Goal: Communication & Community: Ask a question

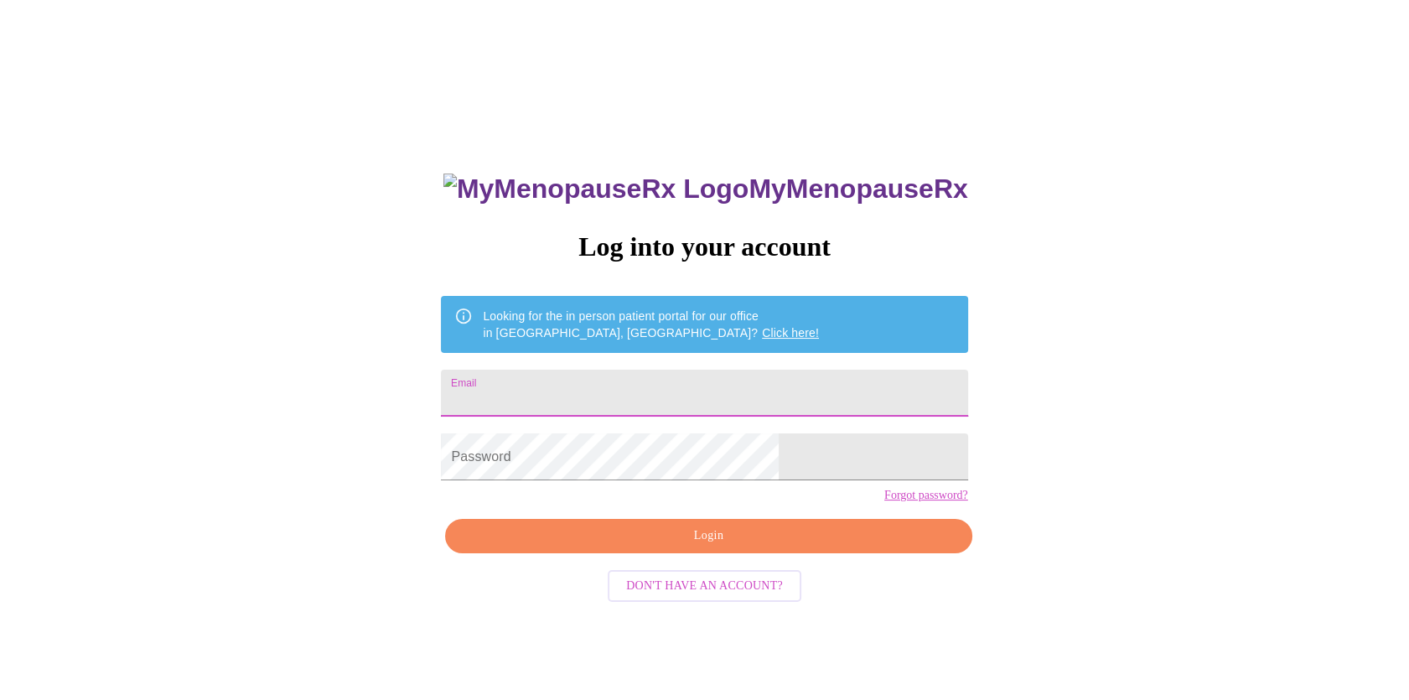
click at [579, 402] on input "Email" at bounding box center [704, 393] width 526 height 47
type input "[EMAIL_ADDRESS][DOMAIN_NAME]"
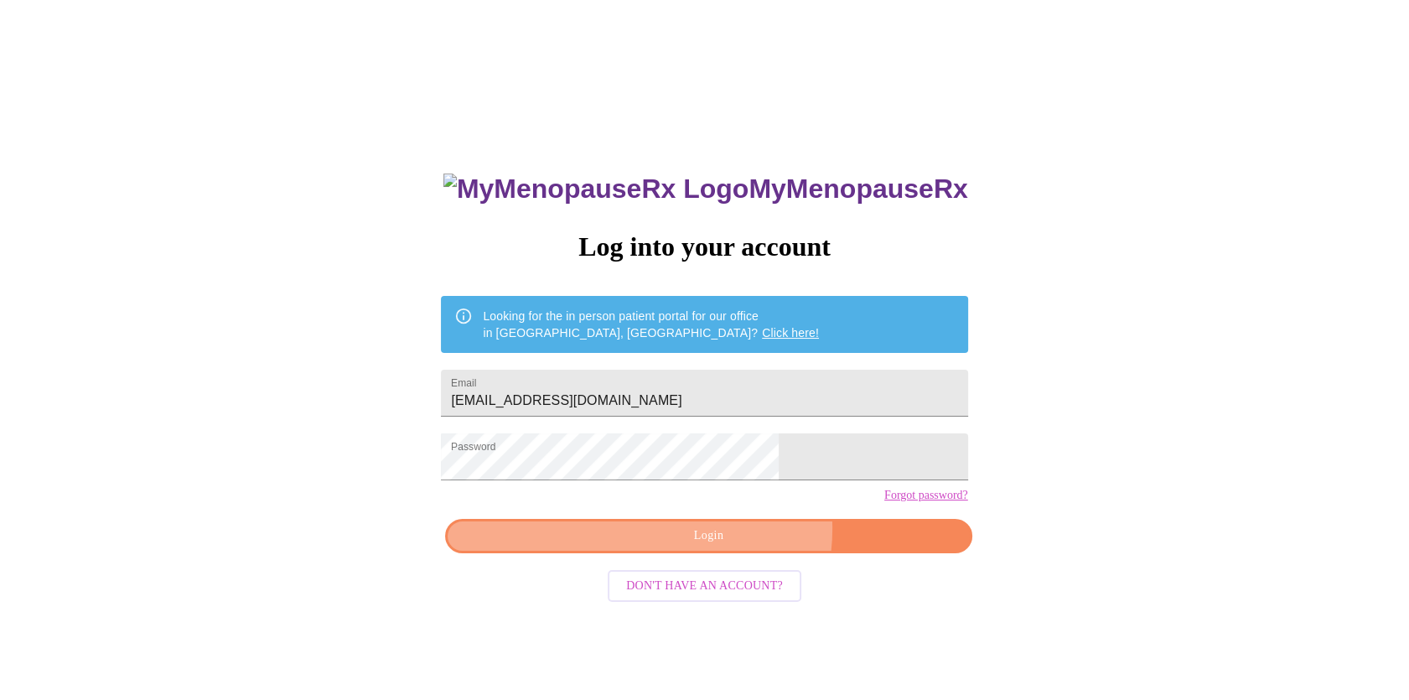
click at [732, 547] on span "Login" at bounding box center [708, 536] width 488 height 21
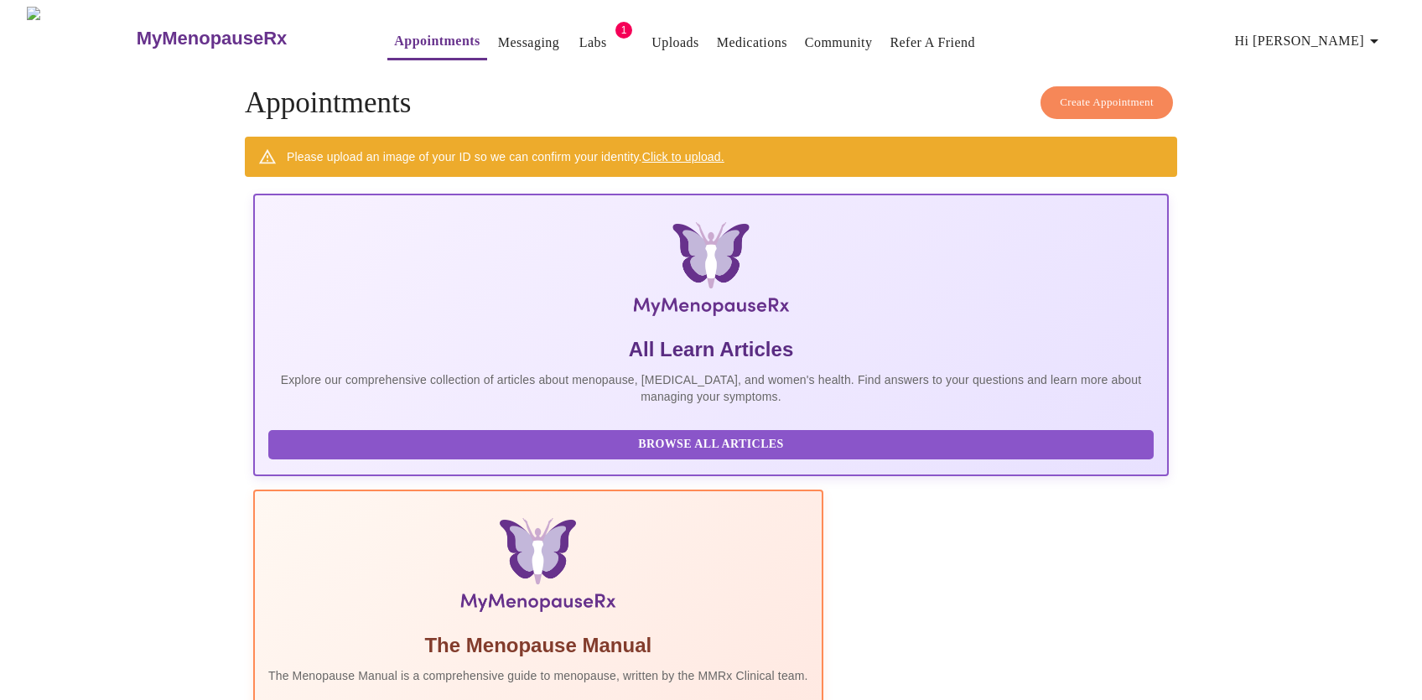
click at [615, 22] on span "1" at bounding box center [623, 30] width 17 height 17
click at [579, 34] on link "Labs" at bounding box center [593, 42] width 28 height 23
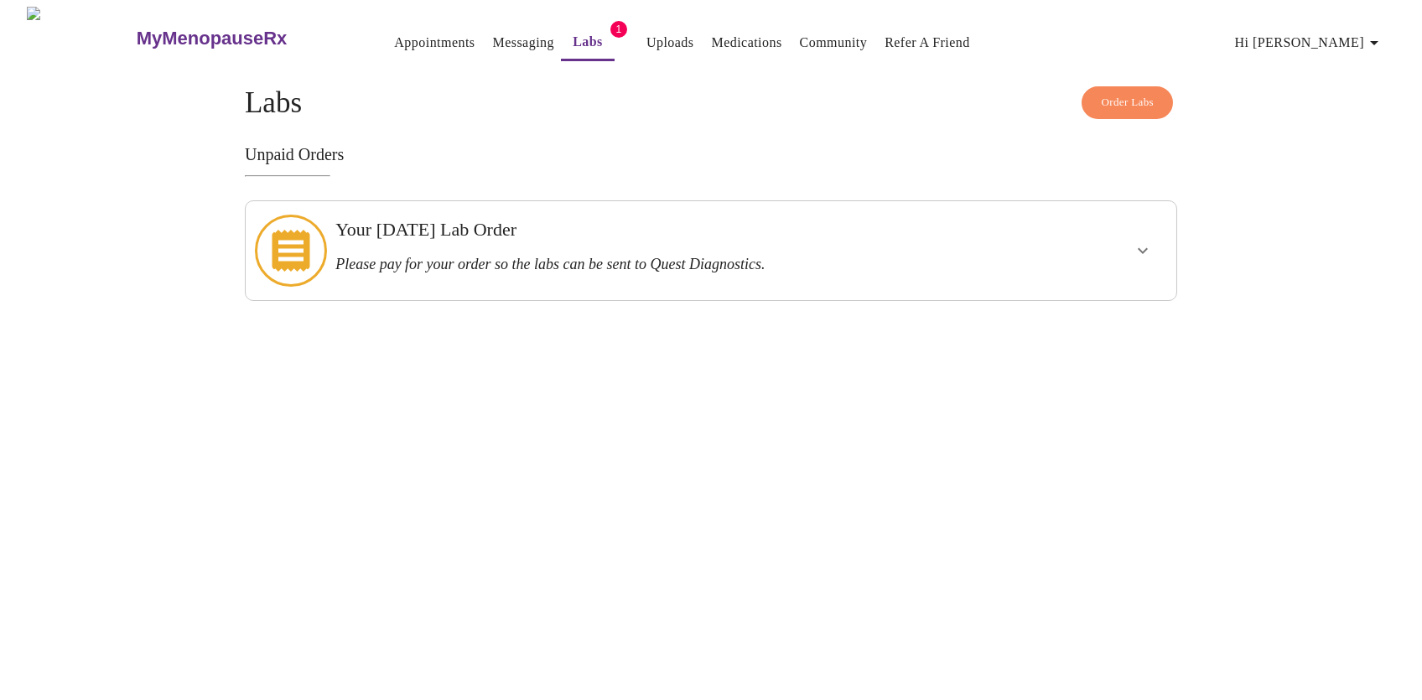
click at [1146, 248] on icon "show more" at bounding box center [1143, 251] width 10 height 6
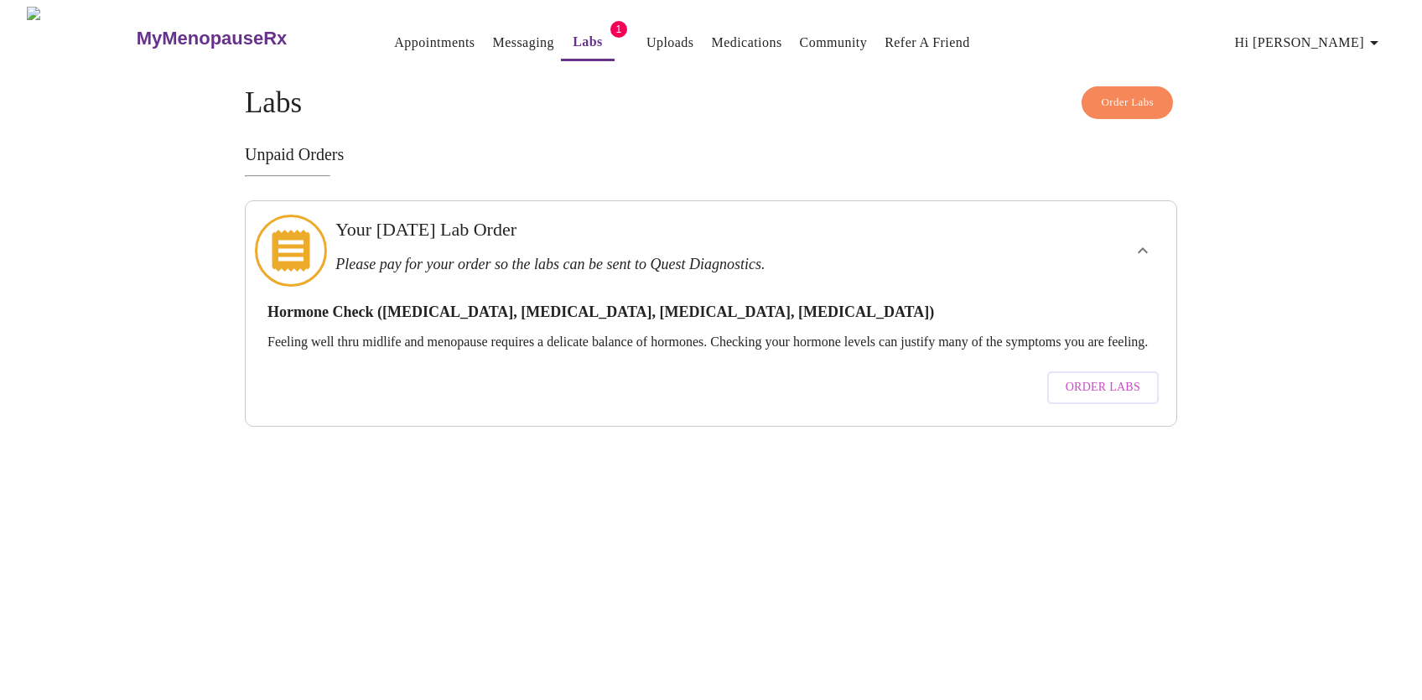
click at [1105, 383] on span "Order Labs" at bounding box center [1103, 387] width 75 height 21
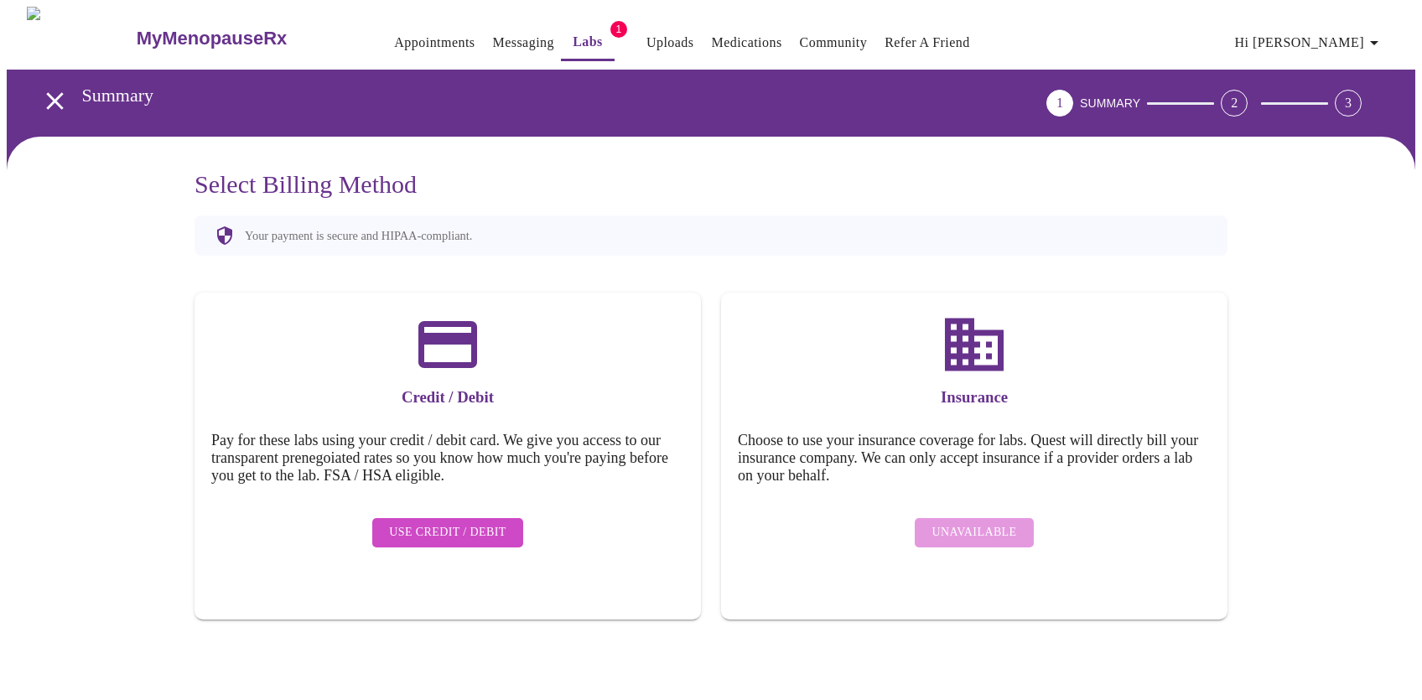
click at [467, 522] on span "Use Credit / Debit" at bounding box center [447, 532] width 117 height 21
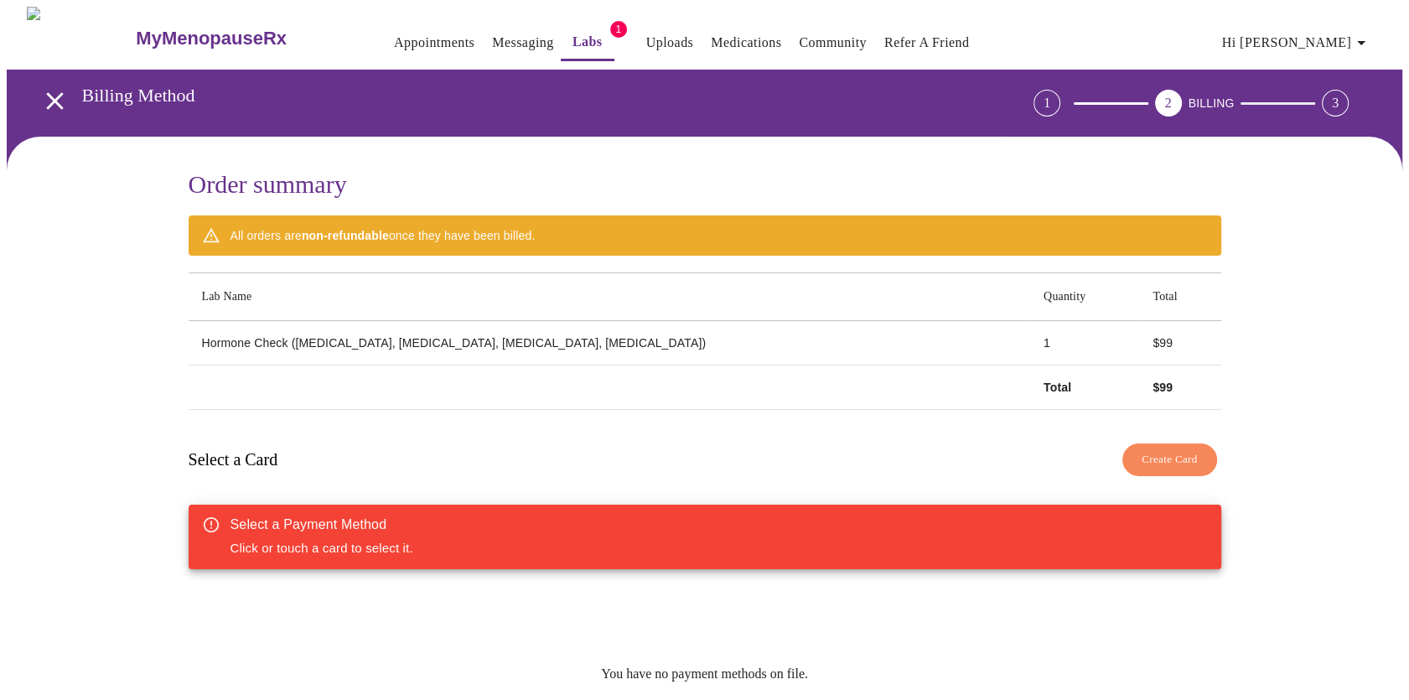
click at [394, 34] on link "Appointments" at bounding box center [434, 42] width 80 height 23
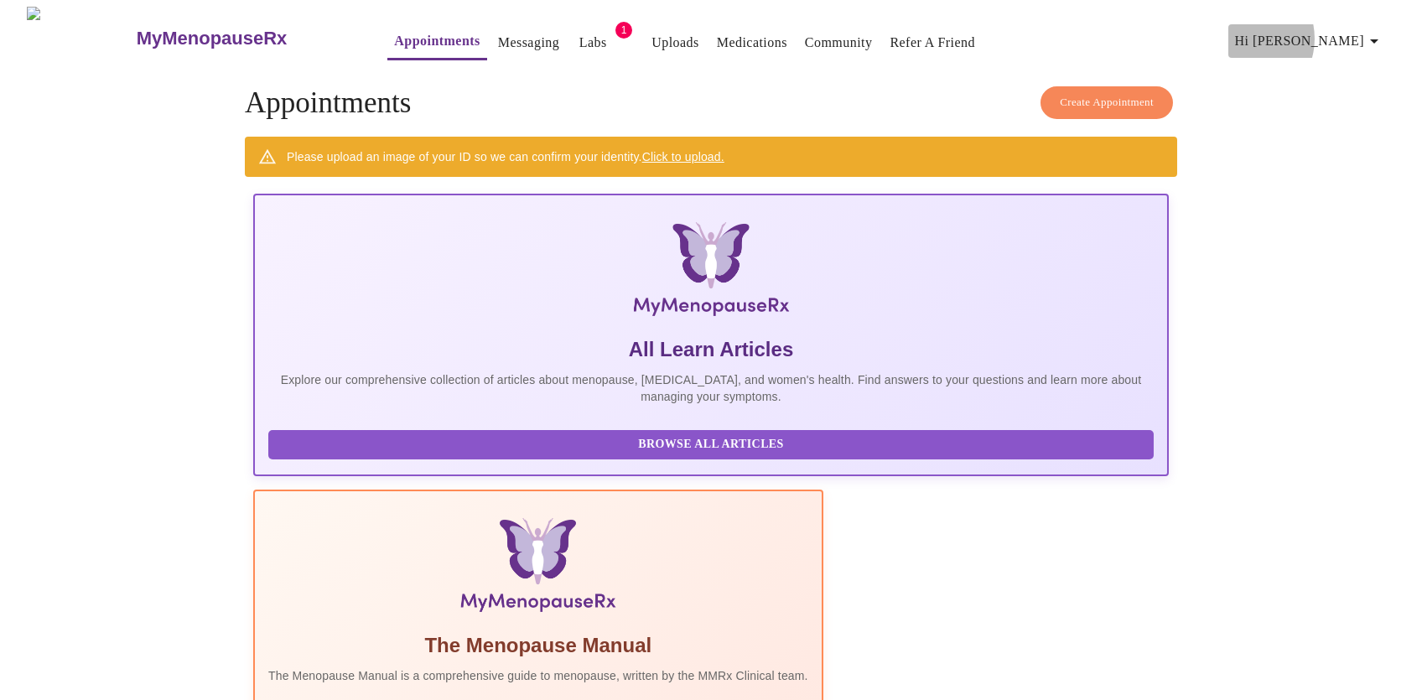
click at [1328, 32] on span "Hi [PERSON_NAME]" at bounding box center [1309, 40] width 149 height 23
click at [494, 31] on div at bounding box center [711, 350] width 1422 height 700
click at [498, 32] on link "Messaging" at bounding box center [528, 42] width 61 height 23
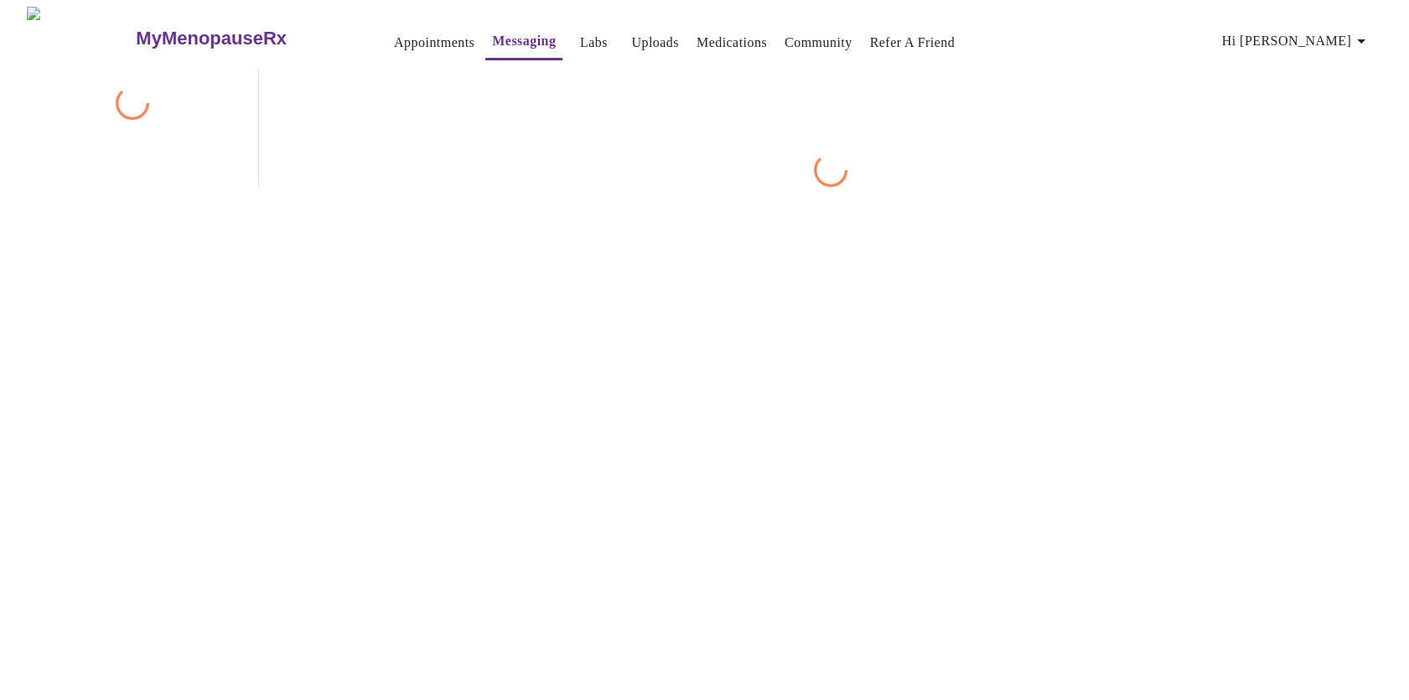
scroll to position [62, 0]
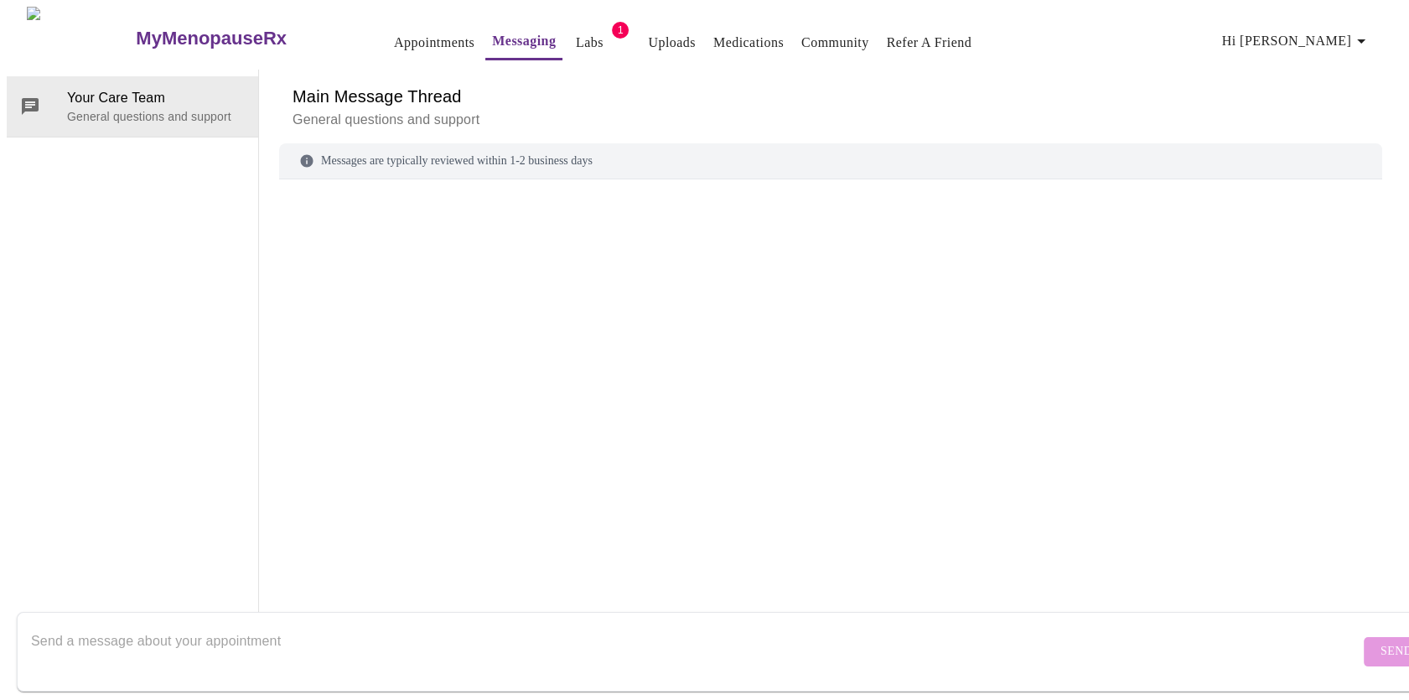
click at [47, 645] on textarea "Send a message about your appointment" at bounding box center [695, 652] width 1329 height 54
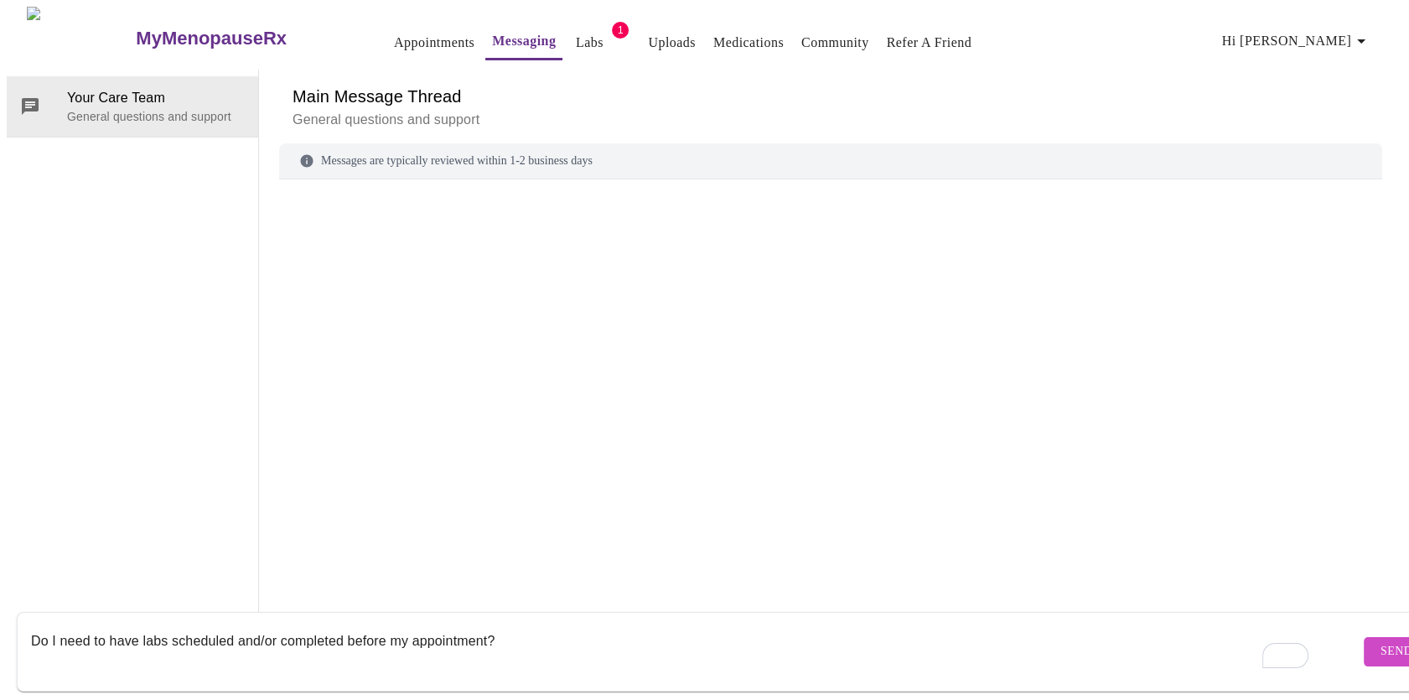
click at [533, 627] on textarea "Do I need to have labs scheduled and/or completed before my appointment?" at bounding box center [695, 652] width 1329 height 54
type textarea "Do I need to have labs scheduled and/or completed before my appointment? How do…"
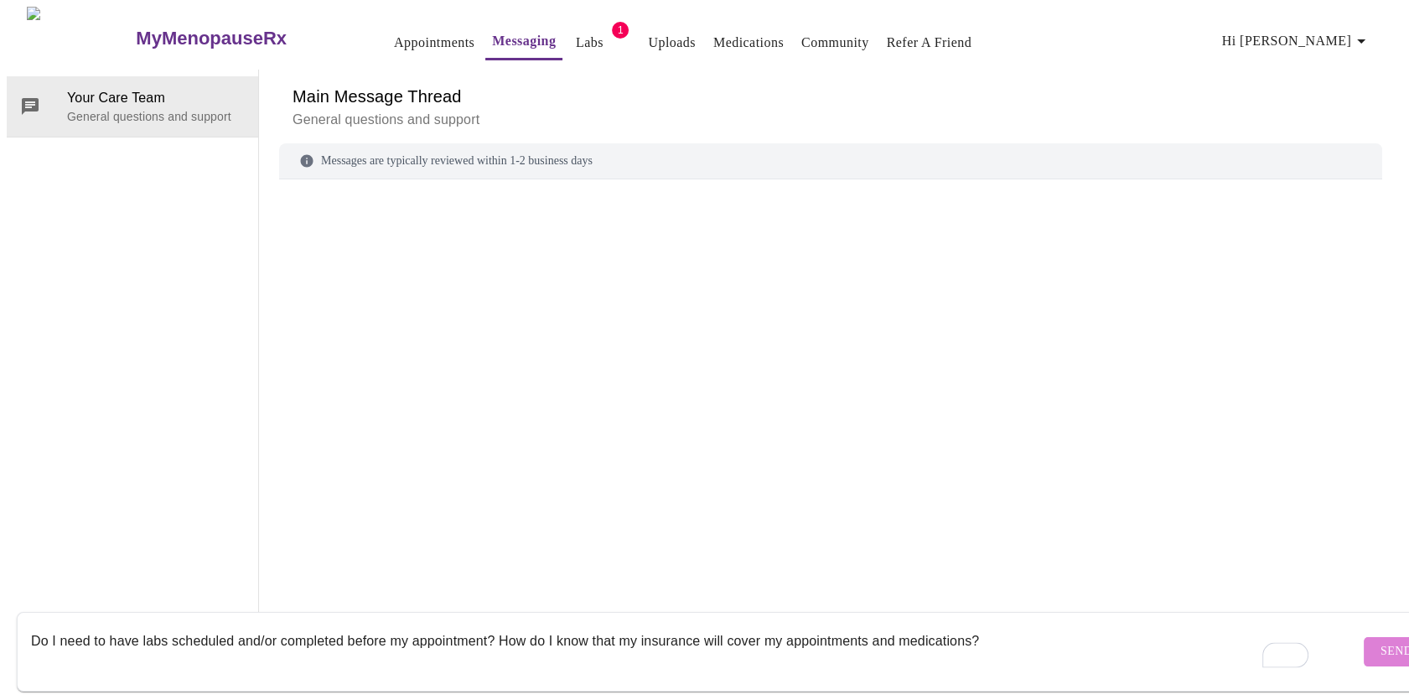
click at [1364, 637] on button "Send" at bounding box center [1396, 651] width 65 height 29
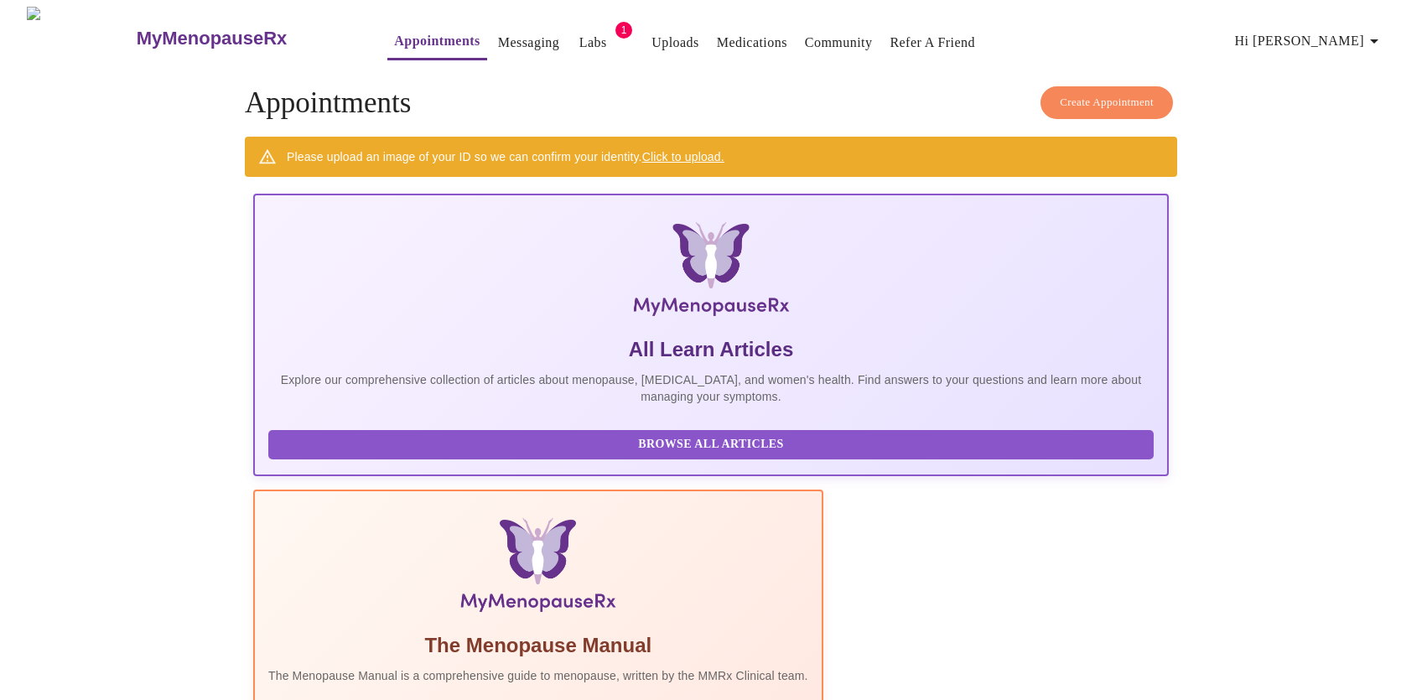
click at [573, 31] on span "Labs" at bounding box center [593, 42] width 40 height 23
click at [498, 34] on link "Messaging" at bounding box center [528, 42] width 61 height 23
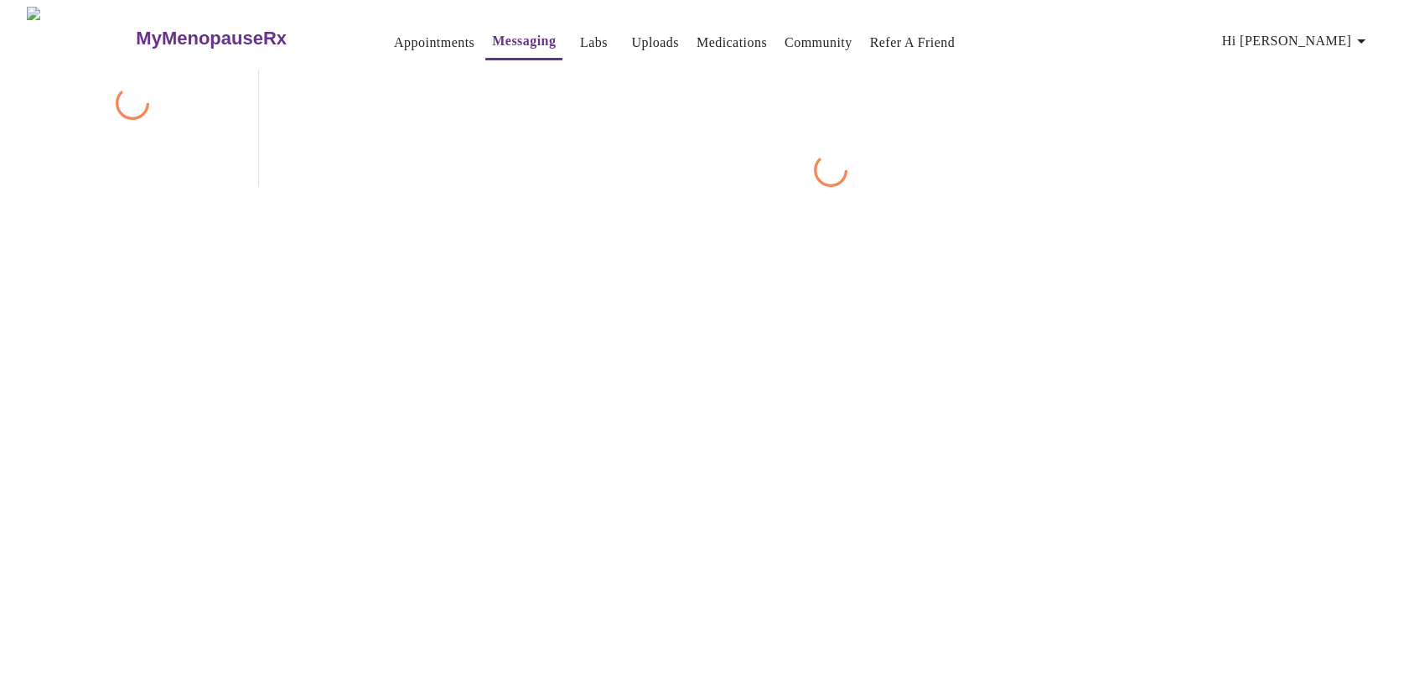
scroll to position [62, 0]
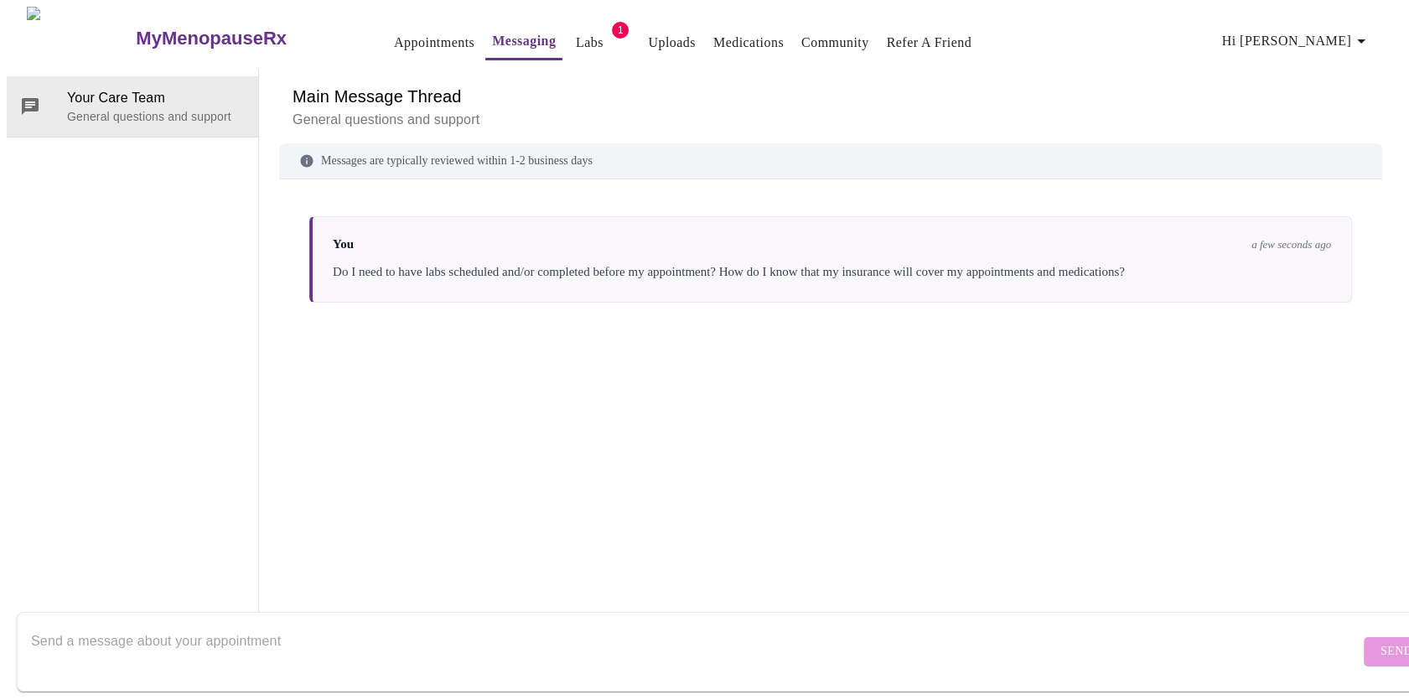
click at [213, 634] on textarea "Send a message about your appointment" at bounding box center [695, 652] width 1329 height 54
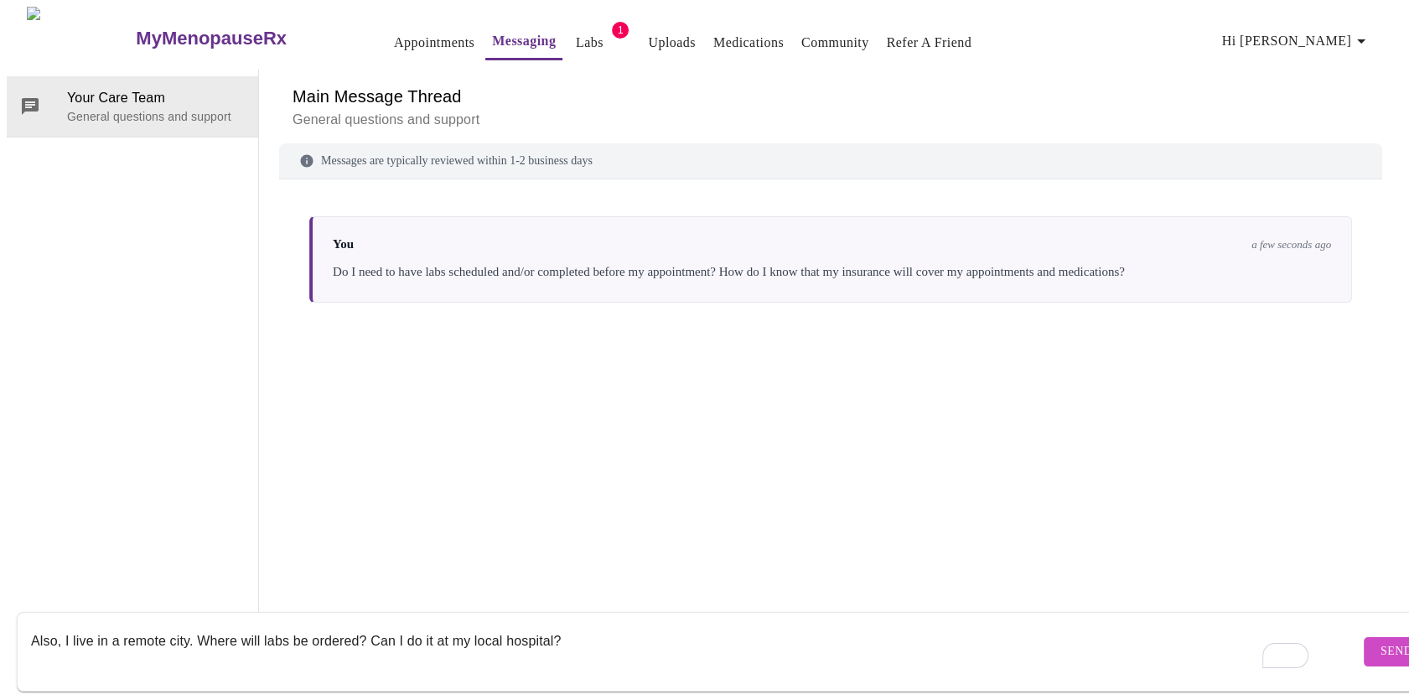
type textarea "Also, I live in a remote city. Where will labs be ordered? Can I do it at my lo…"
click at [1381, 641] on span "Send" at bounding box center [1397, 651] width 32 height 21
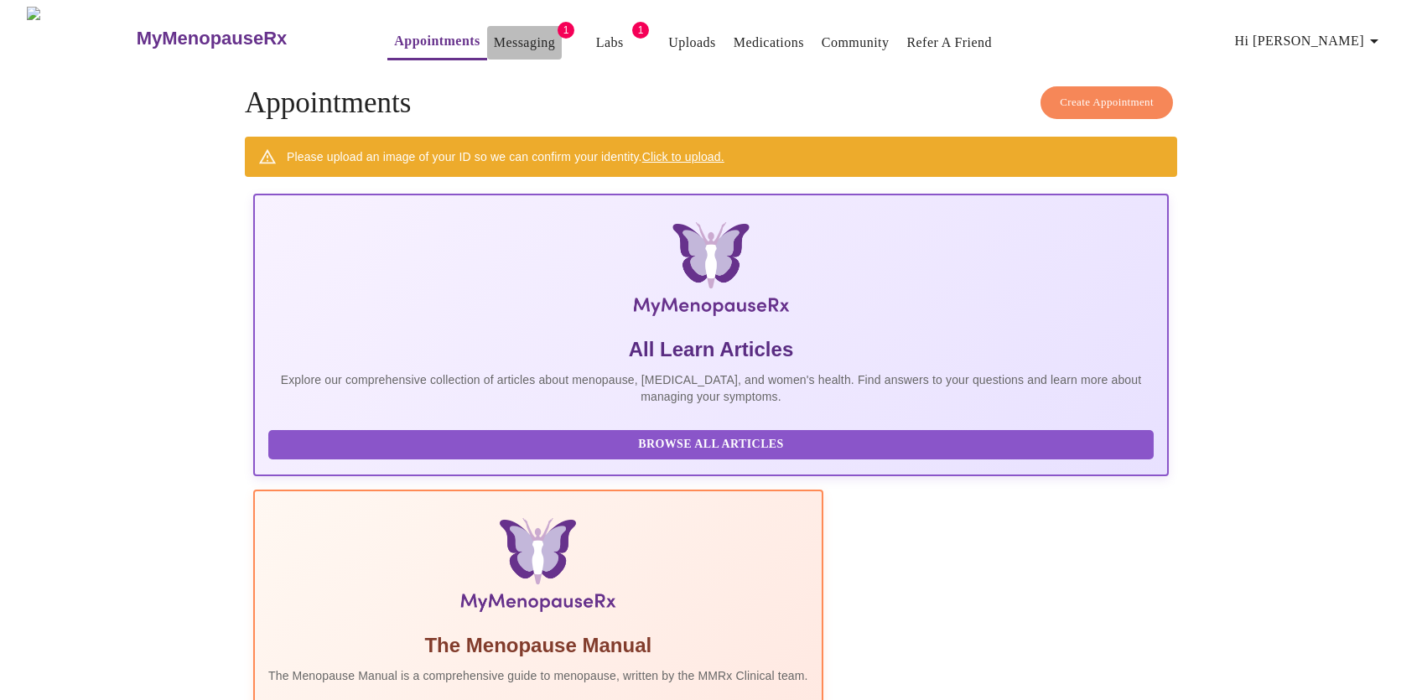
click at [494, 31] on link "Messaging" at bounding box center [524, 42] width 61 height 23
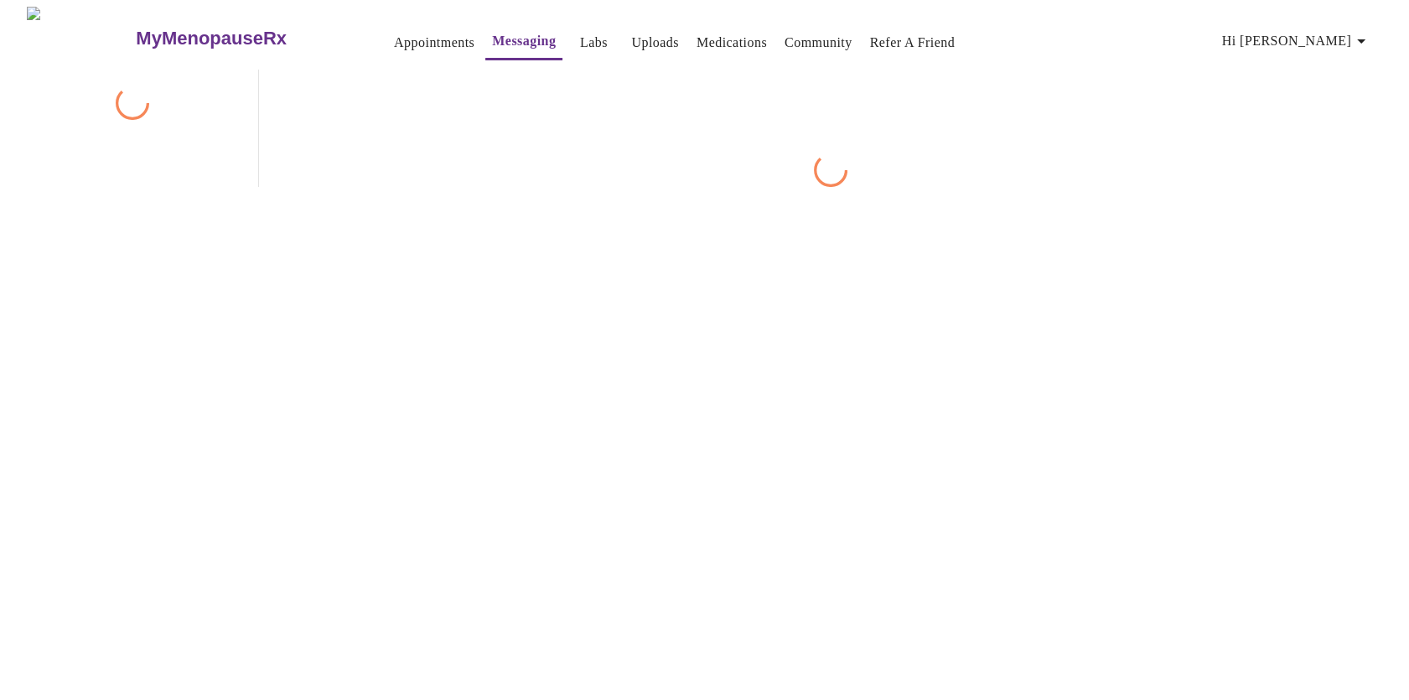
scroll to position [62, 0]
